Goal: Information Seeking & Learning: Learn about a topic

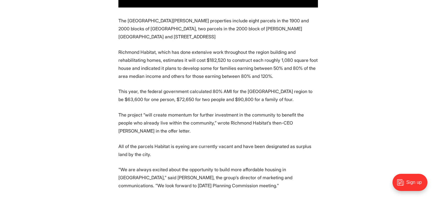
scroll to position [544, 0]
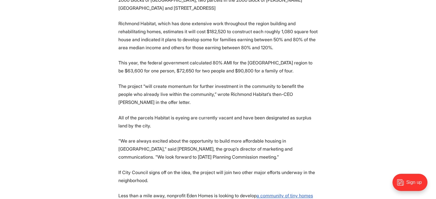
click at [0, 195] on section "Richmond is considering selling off 11 unused properties to the local Habitat f…" at bounding box center [218, 58] width 436 height 606
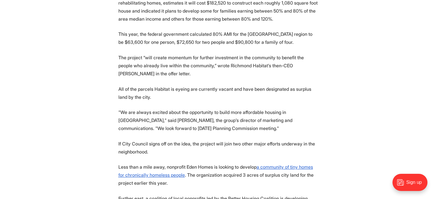
scroll to position [602, 0]
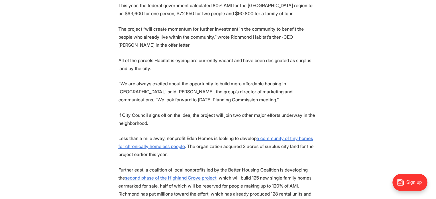
click at [110, 92] on section "Richmond is considering selling off 11 unused properties to the local Habitat f…" at bounding box center [218, 1] width 436 height 606
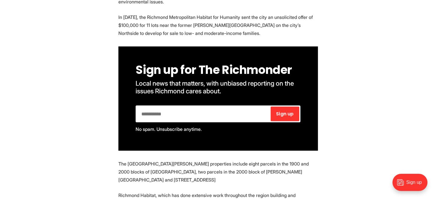
scroll to position [229, 0]
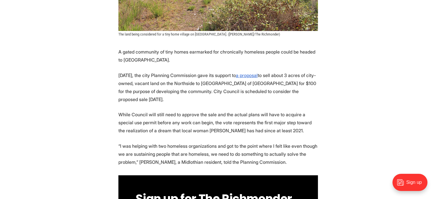
scroll to position [229, 0]
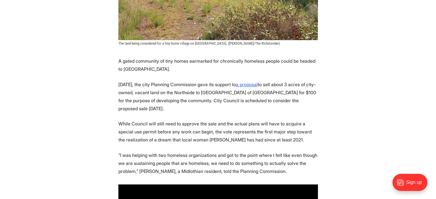
drag, startPoint x: 265, startPoint y: 82, endPoint x: 203, endPoint y: 106, distance: 66.4
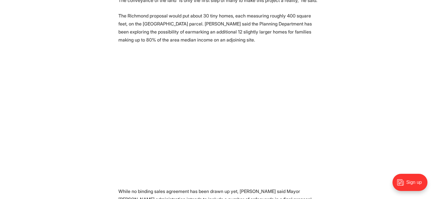
scroll to position [688, 0]
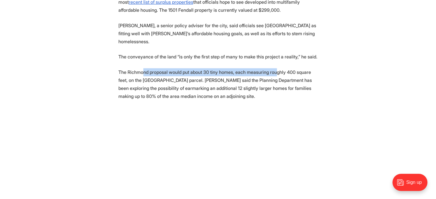
drag, startPoint x: 144, startPoint y: 48, endPoint x: 274, endPoint y: 51, distance: 130.7
click at [274, 68] on p "The Richmond proposal would put about 30 tiny homes, each measuring roughly 400…" at bounding box center [217, 84] width 199 height 32
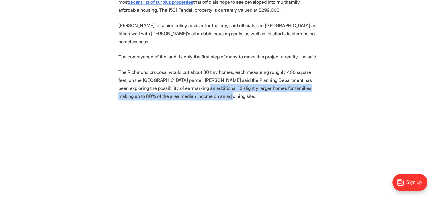
drag, startPoint x: 190, startPoint y: 65, endPoint x: 207, endPoint y: 71, distance: 18.0
click at [207, 71] on p "The Richmond proposal would put about 30 tiny homes, each measuring roughly 400…" at bounding box center [217, 84] width 199 height 32
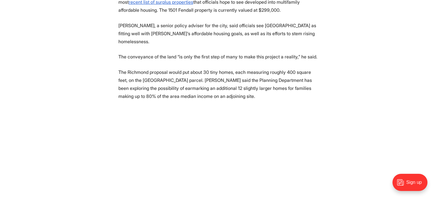
click at [127, 68] on p "The Richmond proposal would put about 30 tiny homes, each measuring roughly 400…" at bounding box center [217, 84] width 199 height 32
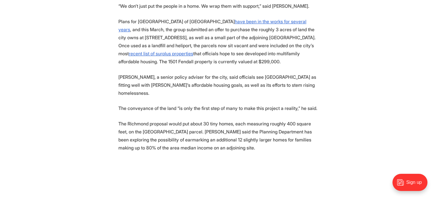
scroll to position [573, 0]
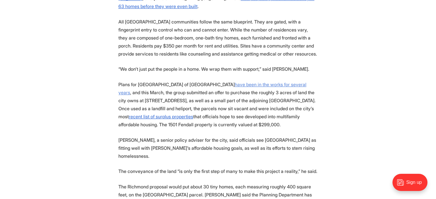
click at [258, 82] on u "have been in the works for several years" at bounding box center [212, 89] width 188 height 14
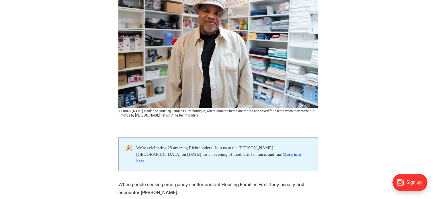
scroll to position [86, 0]
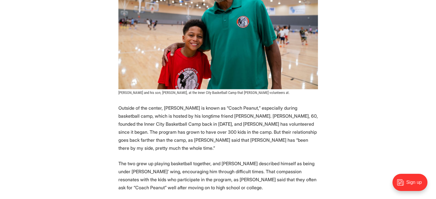
scroll to position [1203, 0]
